Goal: Transaction & Acquisition: Purchase product/service

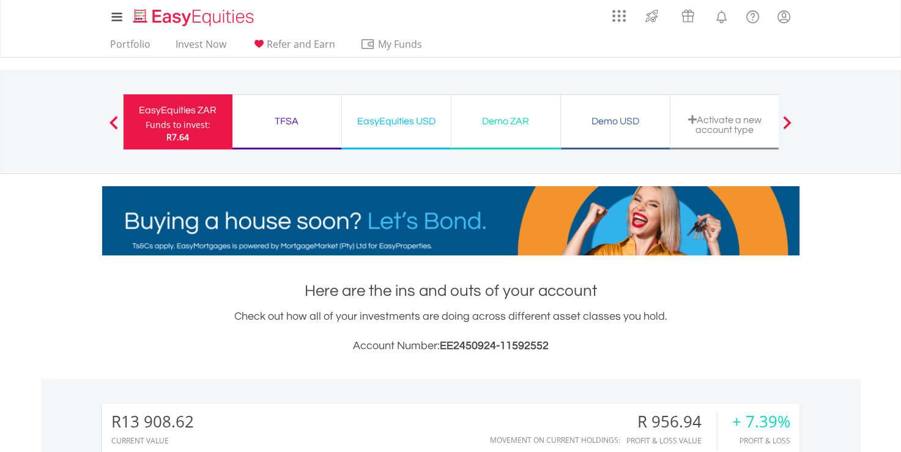
scroll to position [117, 232]
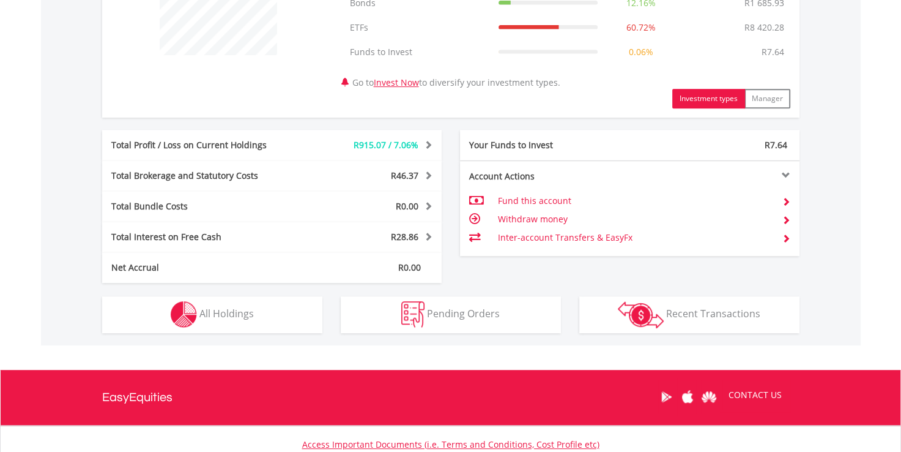
scroll to position [631, 0]
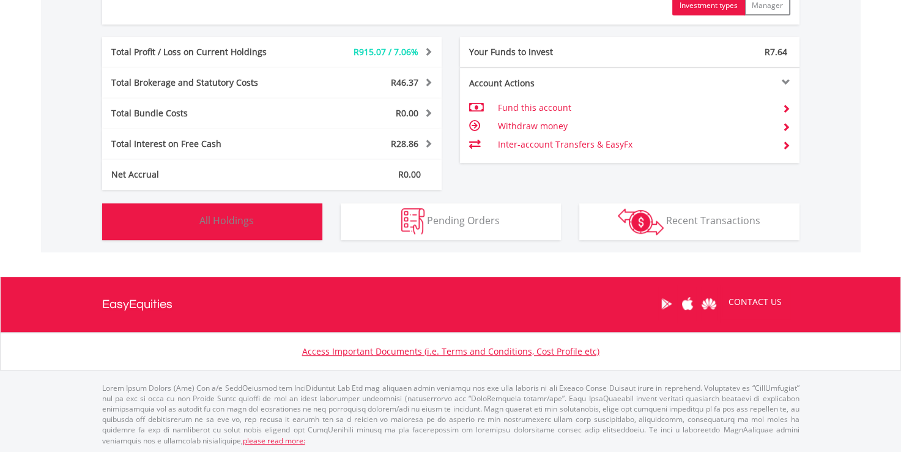
click at [237, 224] on span "All Holdings" at bounding box center [226, 220] width 54 height 13
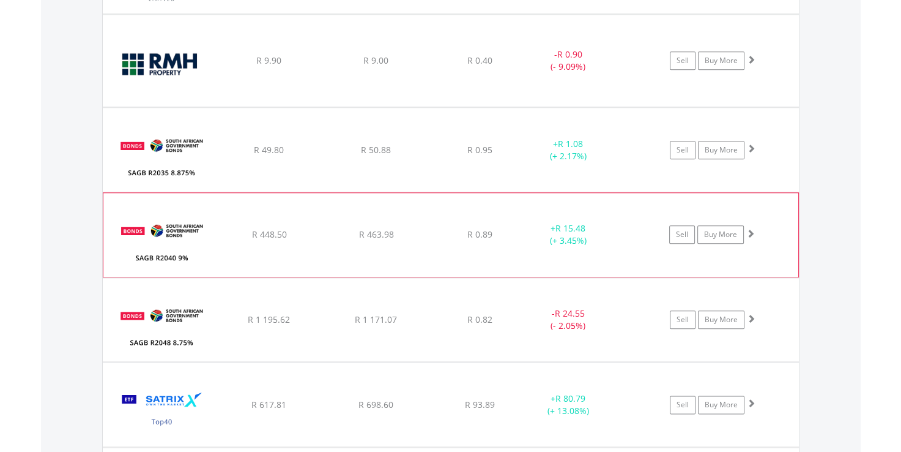
scroll to position [1363, 0]
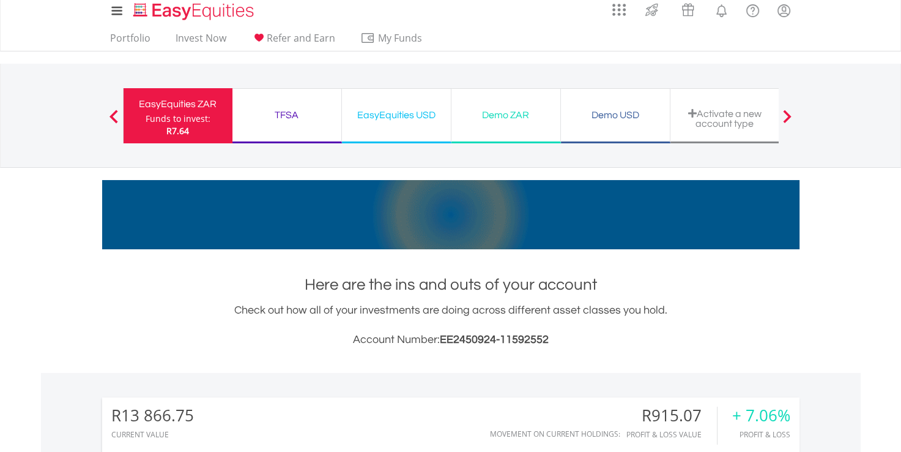
scroll to position [0, 0]
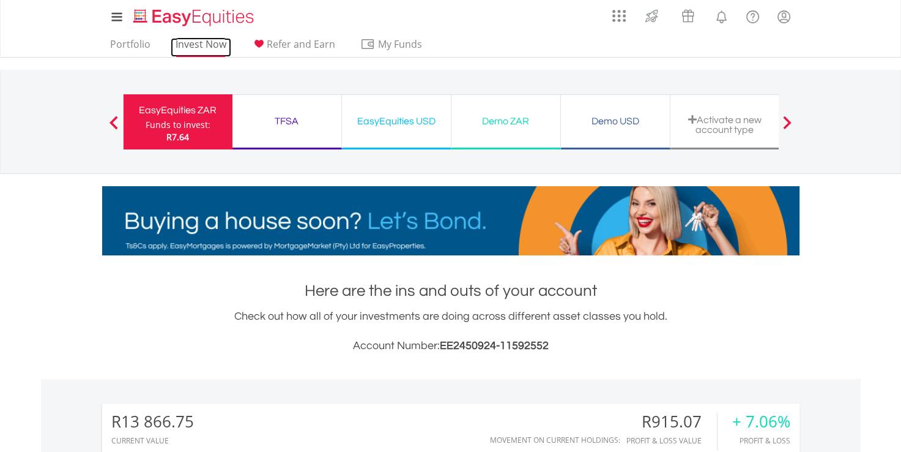
click at [202, 46] on link "Invest Now" at bounding box center [201, 47] width 61 height 19
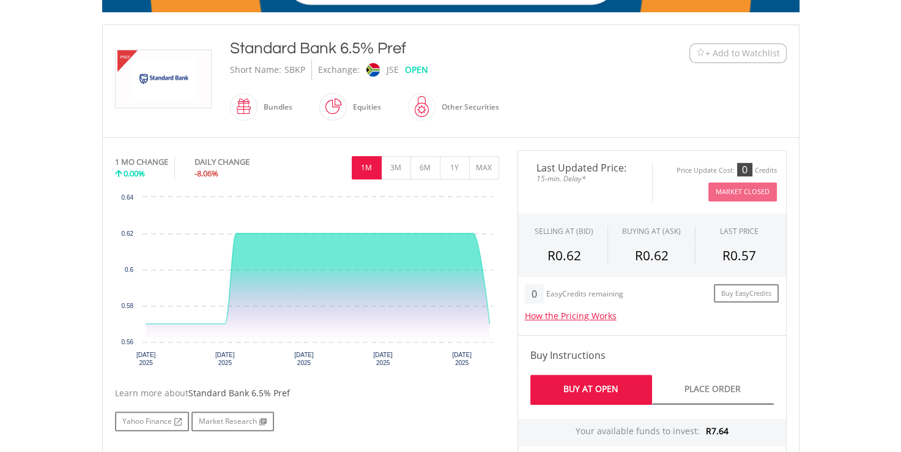
scroll to position [122, 0]
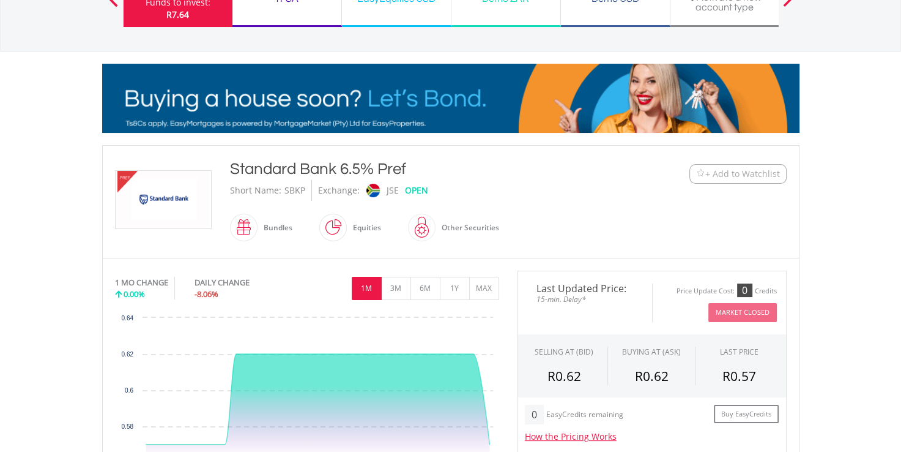
click at [225, 221] on div "Standard Bank 6.5% Pref Short Name: SBKP Exchange: JSE OPEN Bundles" at bounding box center [422, 201] width 403 height 87
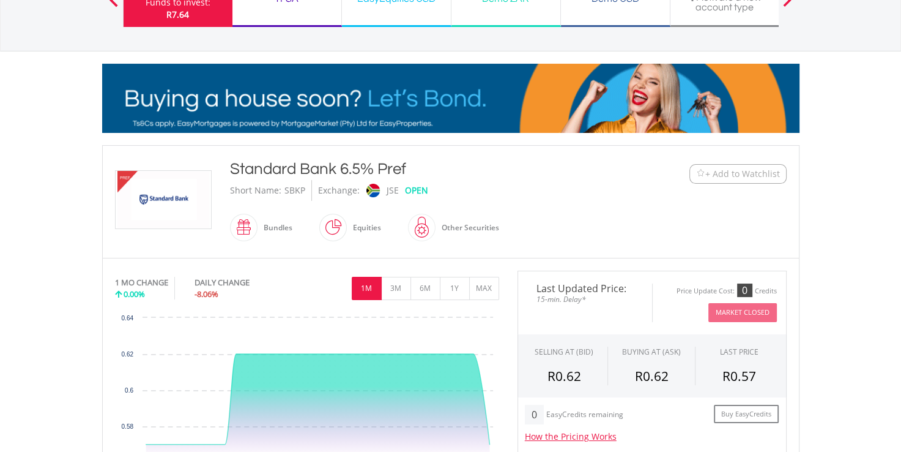
click at [258, 225] on span at bounding box center [258, 228] width 0 height 28
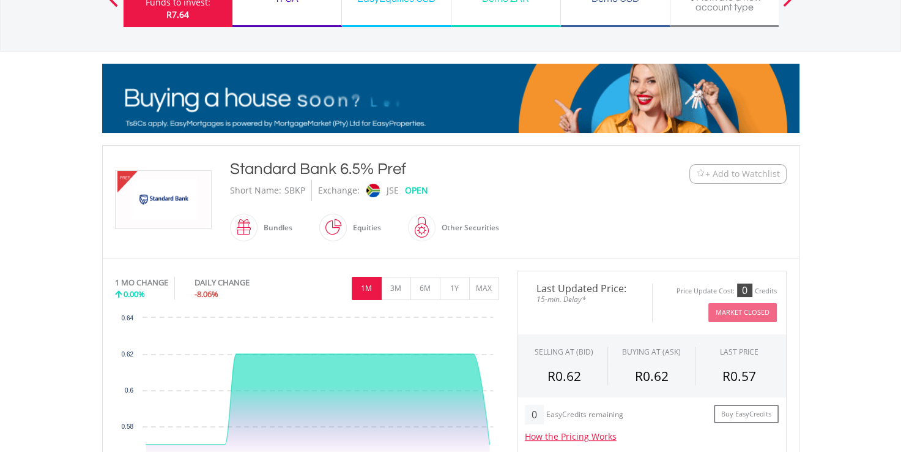
click at [258, 225] on span at bounding box center [258, 228] width 0 height 28
click at [347, 226] on span at bounding box center [347, 228] width 0 height 28
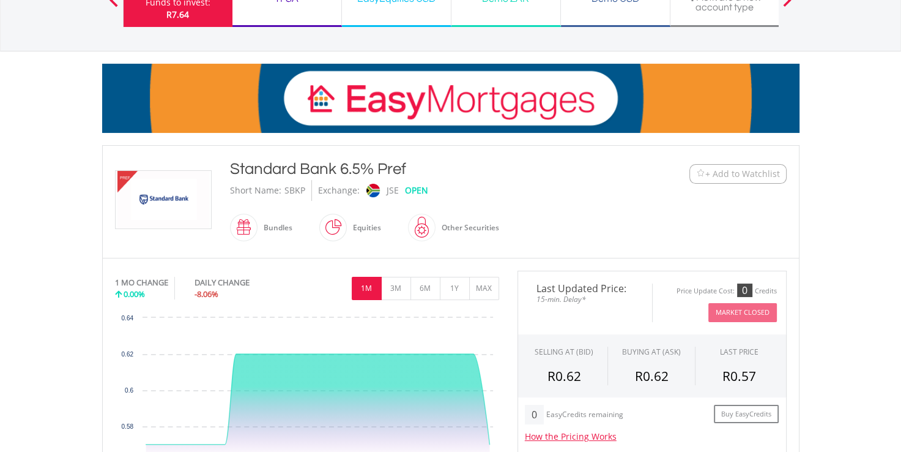
click at [436, 227] on span at bounding box center [436, 228] width 0 height 28
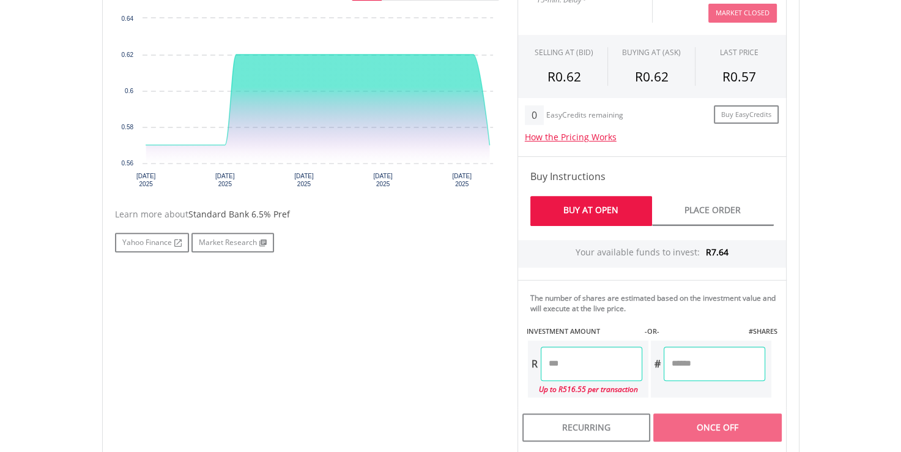
scroll to position [551, 0]
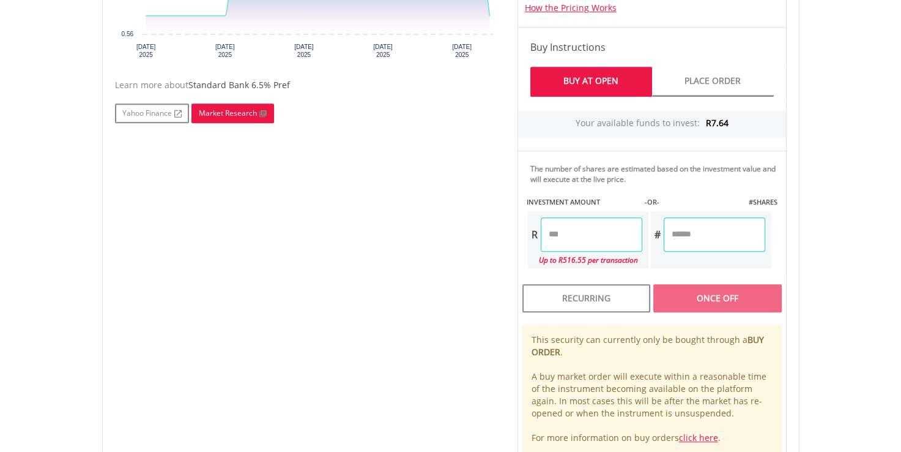
click at [228, 121] on link "Market Research" at bounding box center [233, 113] width 83 height 20
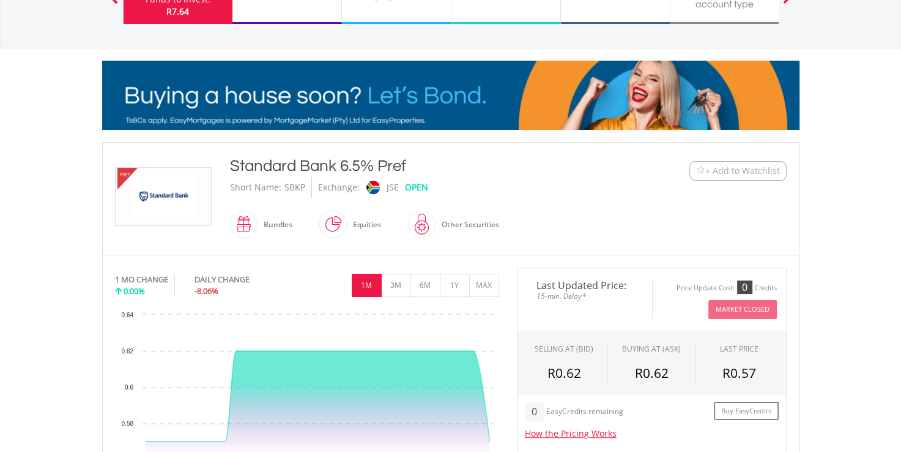
scroll to position [122, 0]
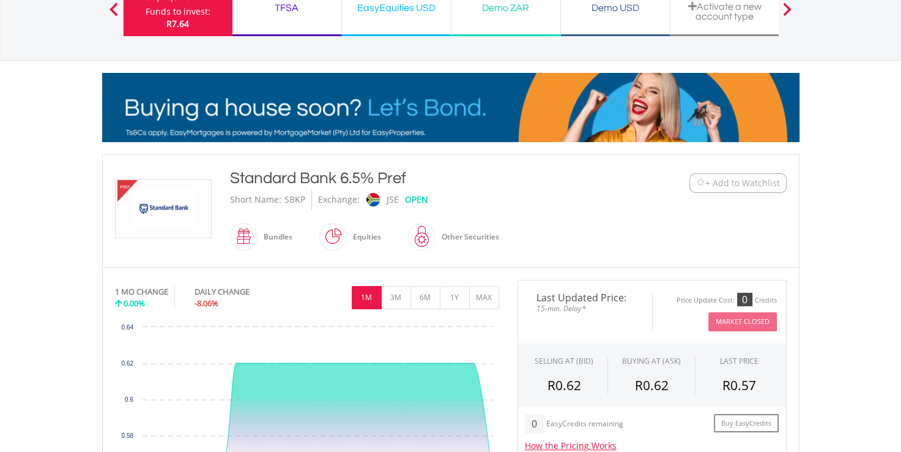
scroll to position [184, 0]
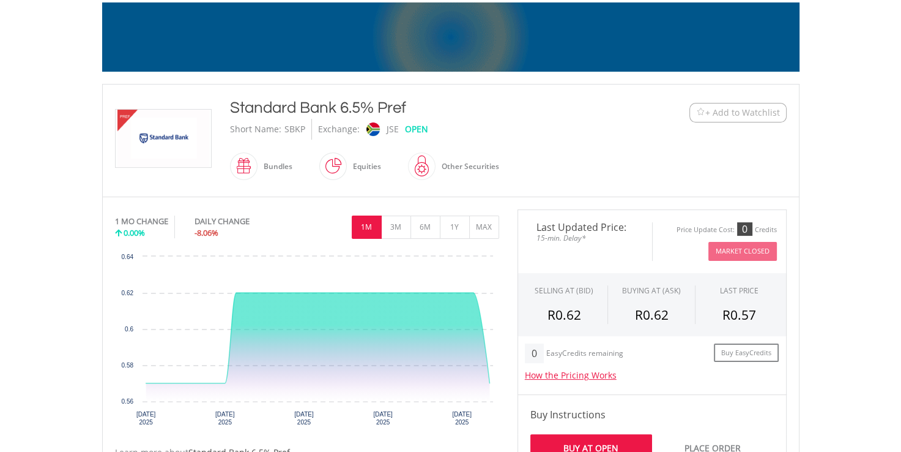
drag, startPoint x: 231, startPoint y: 111, endPoint x: 417, endPoint y: 114, distance: 186.0
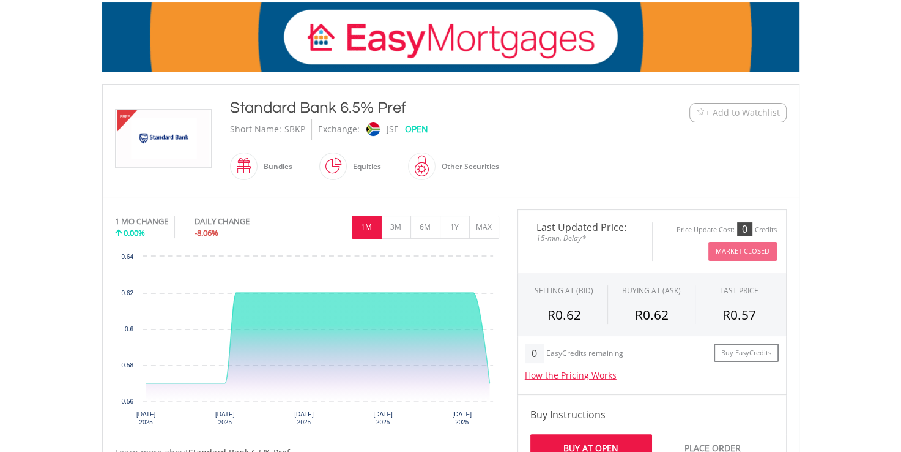
click at [417, 114] on div "Standard Bank 6.5% Pref" at bounding box center [422, 108] width 384 height 22
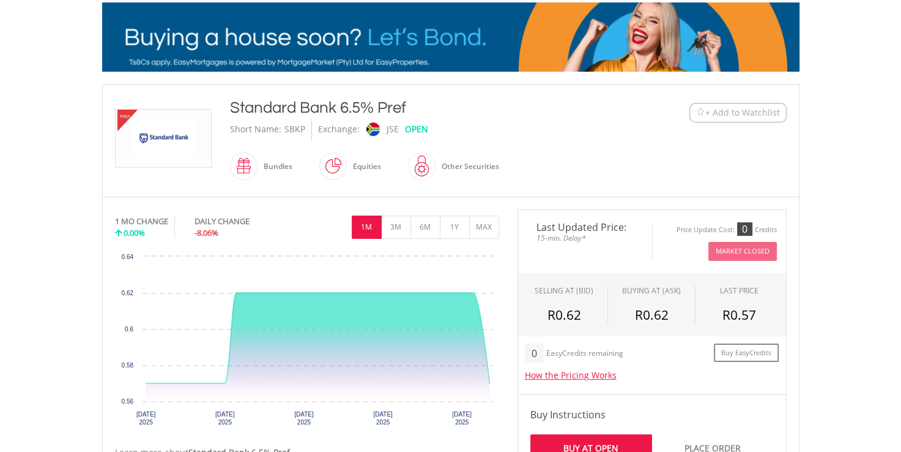
copy div "Standard Bank 6.5% Pref"
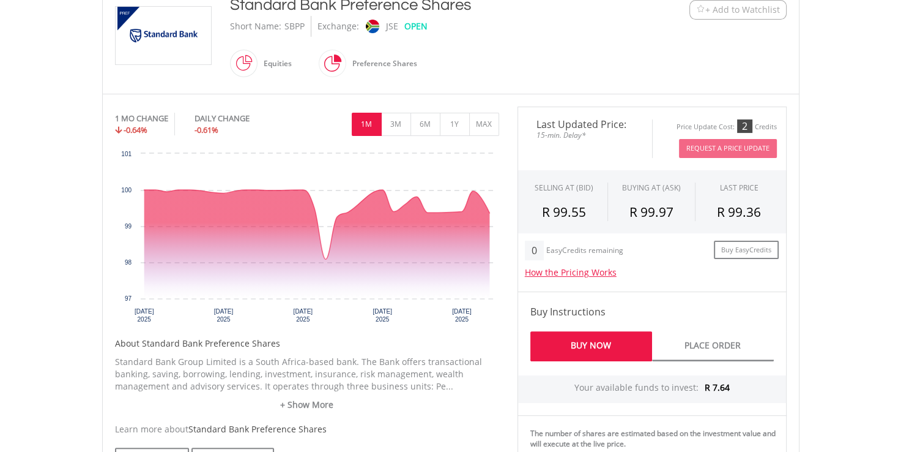
scroll to position [122, 0]
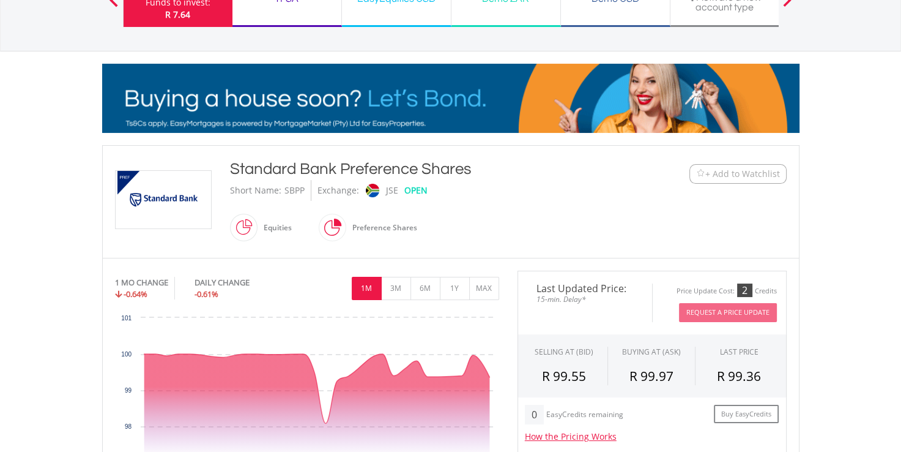
click at [346, 226] on span at bounding box center [346, 228] width 0 height 28
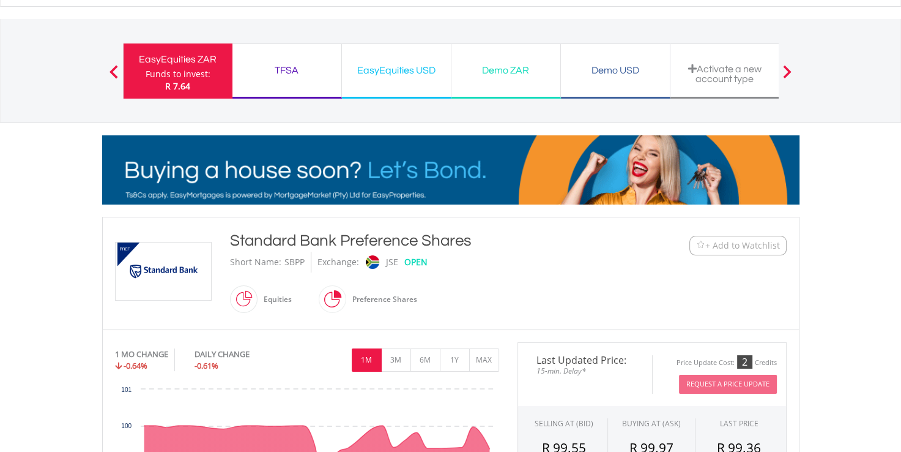
scroll to position [0, 0]
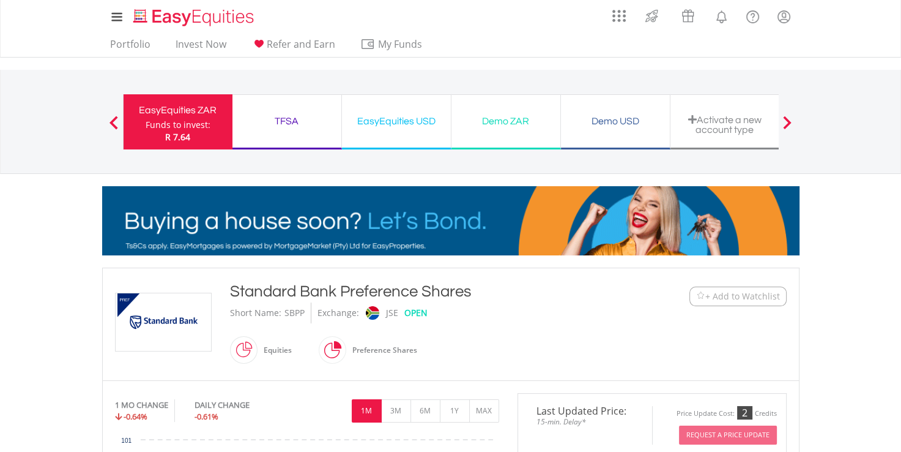
drag, startPoint x: 232, startPoint y: 288, endPoint x: 480, endPoint y: 300, distance: 248.1
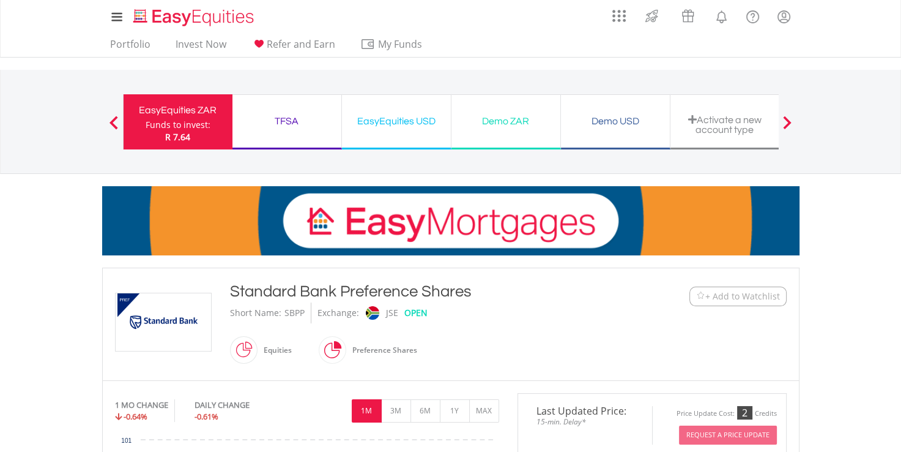
click at [480, 300] on div "Standard Bank Preference Shares" at bounding box center [422, 291] width 384 height 22
copy div "Standard Bank Preference Shares"
